Goal: Information Seeking & Learning: Learn about a topic

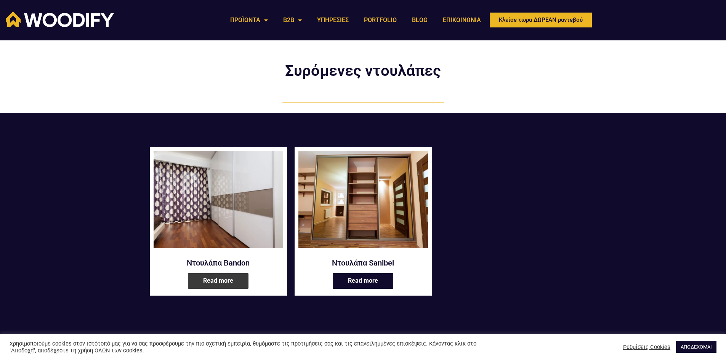
click at [217, 283] on link "Read more" at bounding box center [218, 281] width 61 height 16
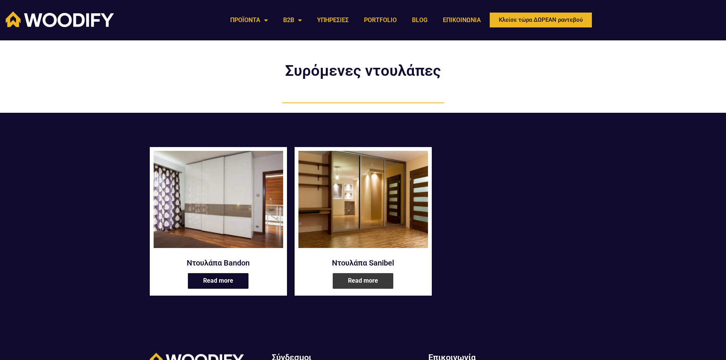
click at [368, 282] on link "Read more" at bounding box center [363, 281] width 61 height 16
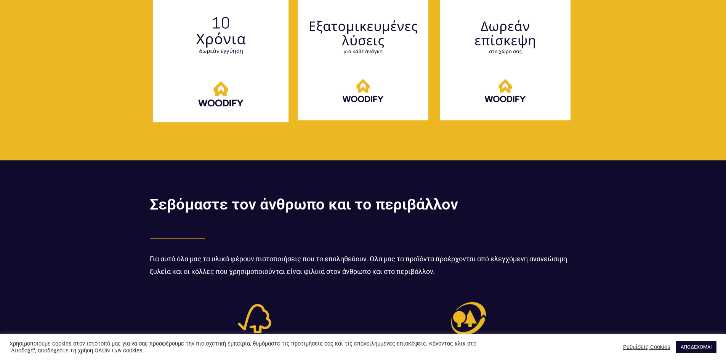
scroll to position [1563, 0]
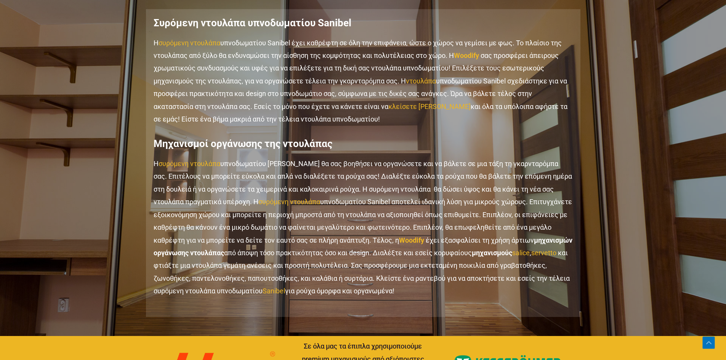
scroll to position [991, 0]
